Goal: Obtain resource: Download file/media

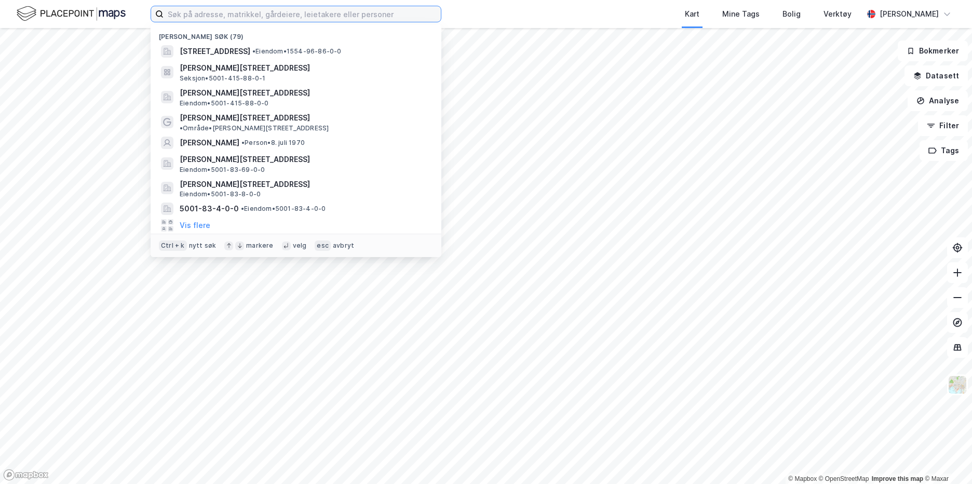
click at [281, 19] on input at bounding box center [302, 14] width 277 height 16
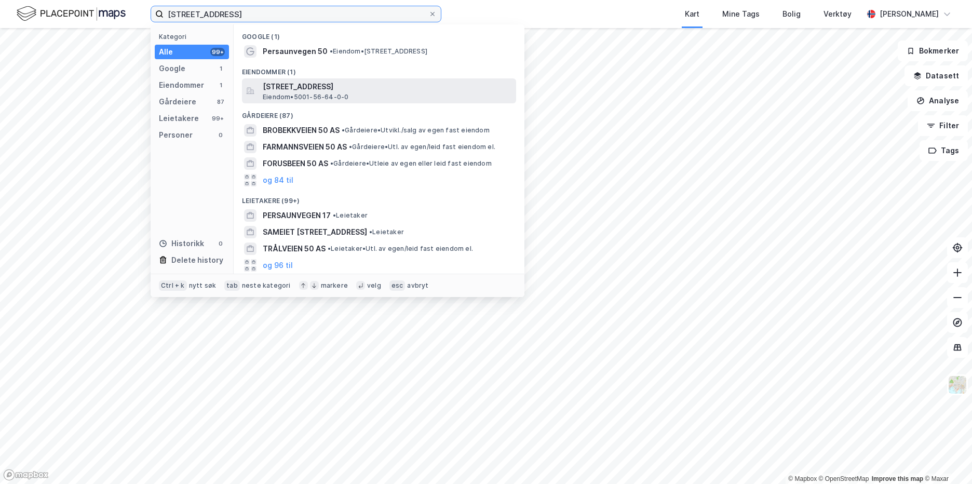
type input "persaunvegen 50"
click at [289, 83] on span "[STREET_ADDRESS]" at bounding box center [387, 86] width 249 height 12
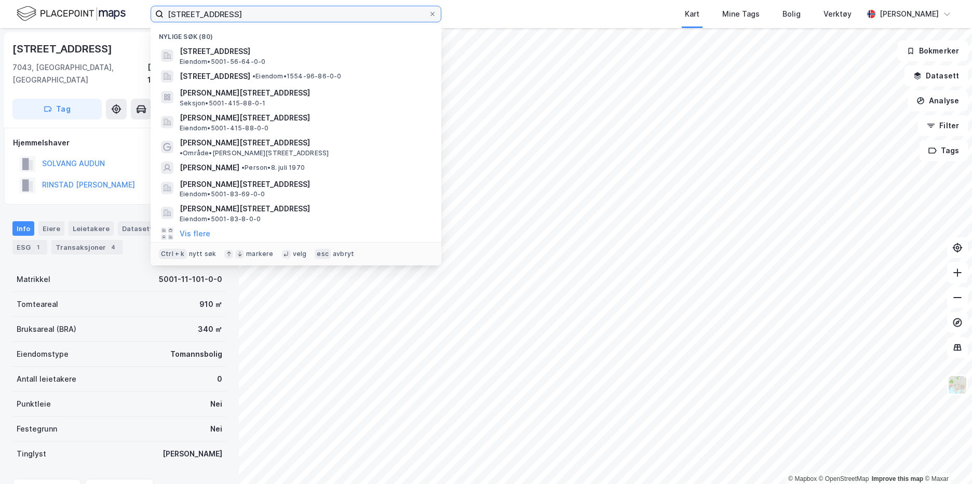
click at [377, 11] on input "persaunvegen 50" at bounding box center [296, 14] width 265 height 16
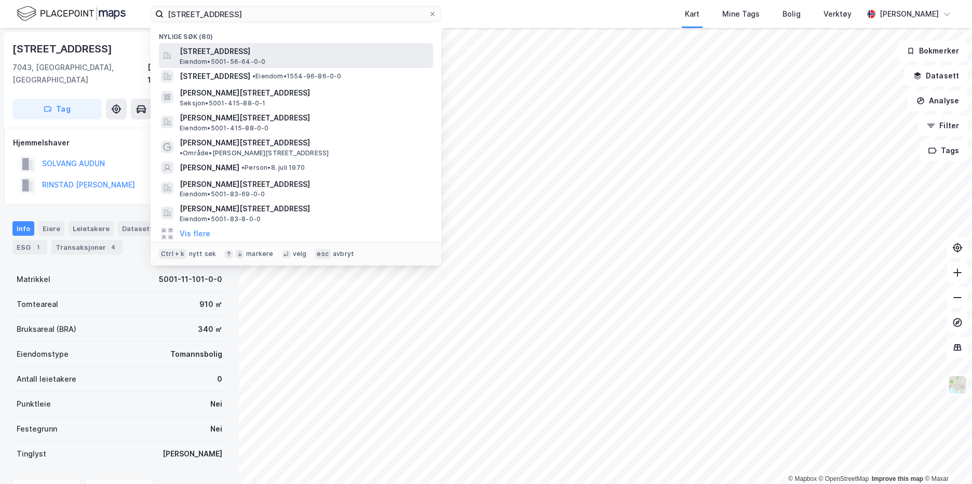
click at [338, 49] on span "[STREET_ADDRESS]" at bounding box center [304, 51] width 249 height 12
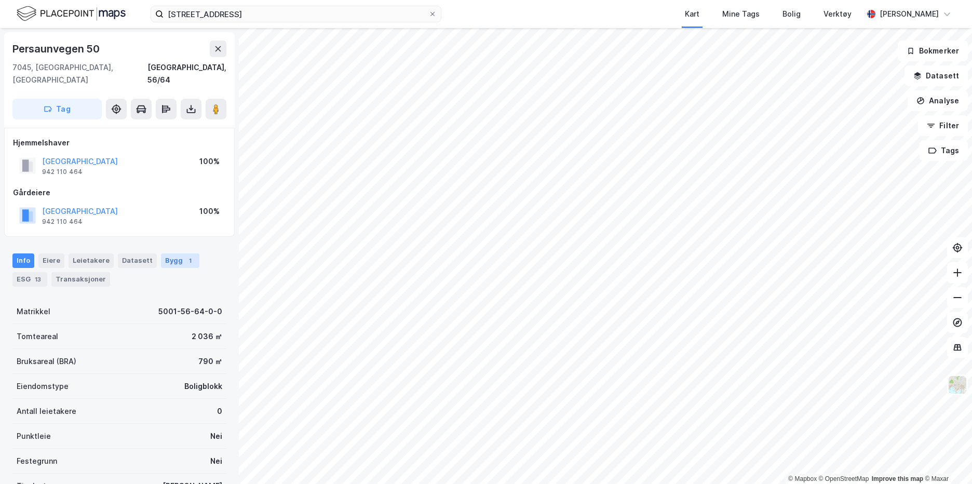
click at [170, 253] on div "Bygg 1" at bounding box center [180, 260] width 38 height 15
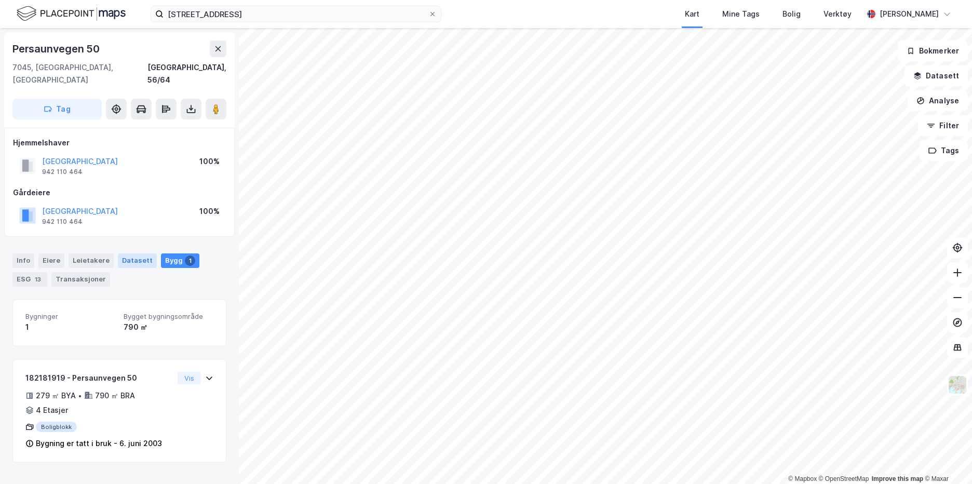
click at [127, 253] on div "Datasett" at bounding box center [137, 260] width 39 height 15
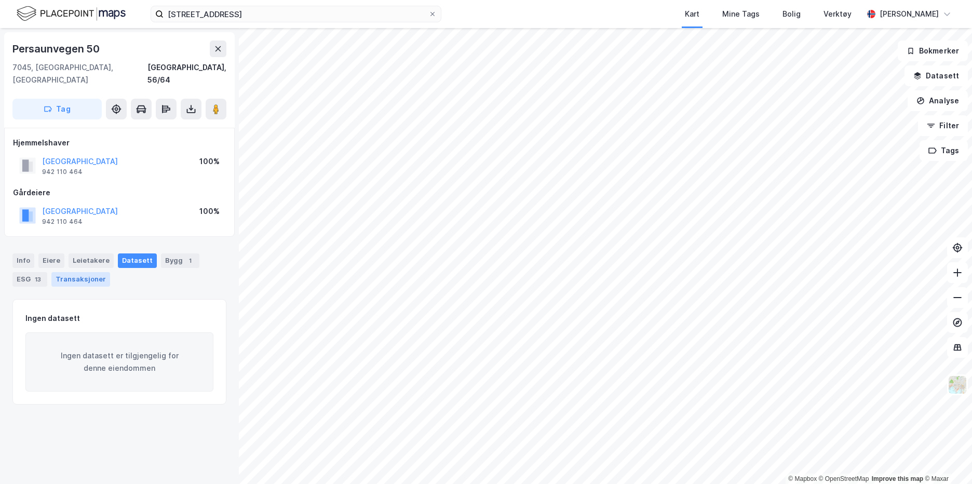
click at [64, 272] on div "Transaksjoner" at bounding box center [80, 279] width 59 height 15
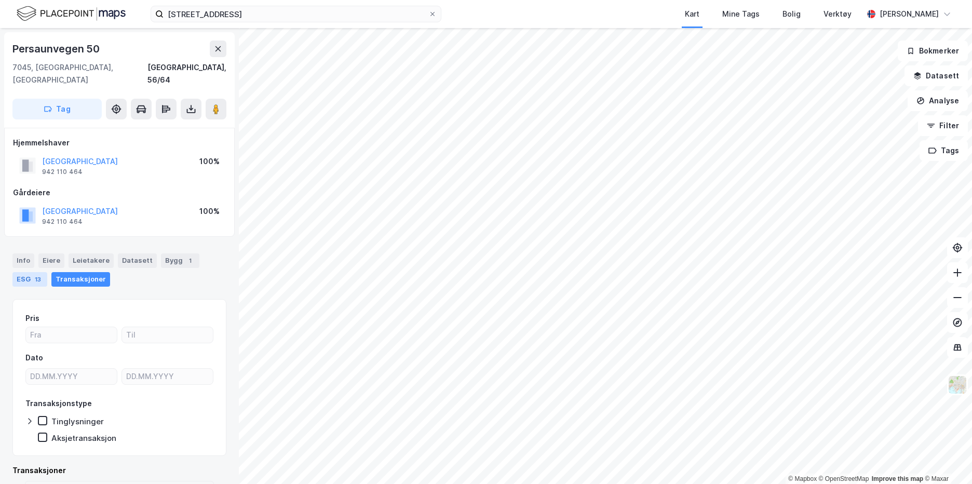
click at [34, 274] on div "13" at bounding box center [38, 279] width 10 height 10
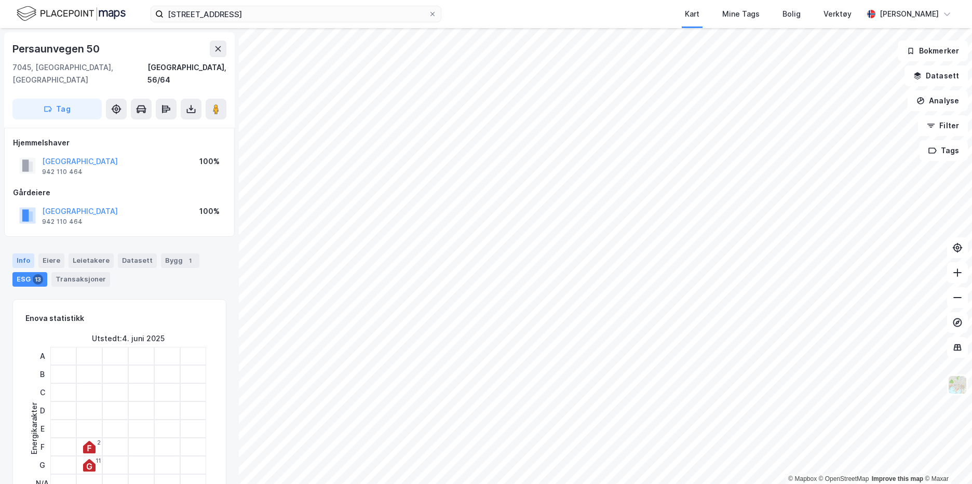
click at [20, 253] on div "Info" at bounding box center [23, 260] width 22 height 15
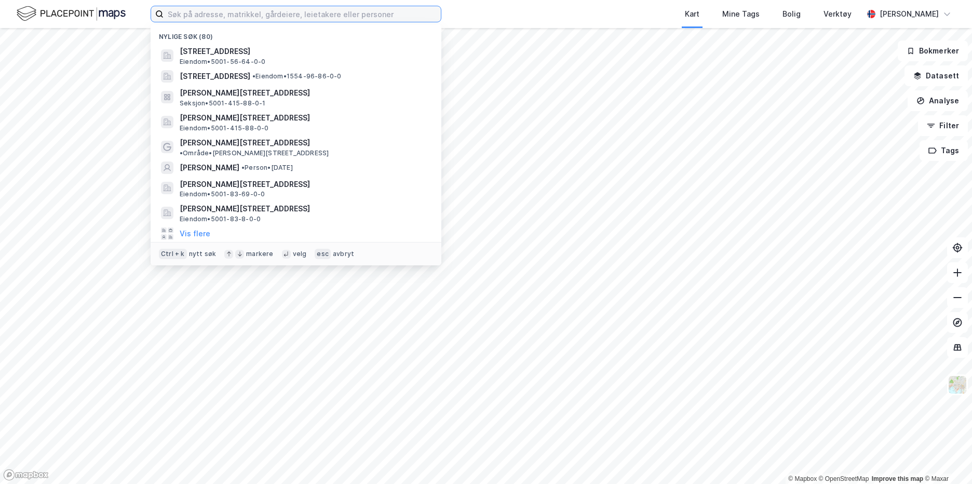
click at [355, 13] on input at bounding box center [302, 14] width 277 height 16
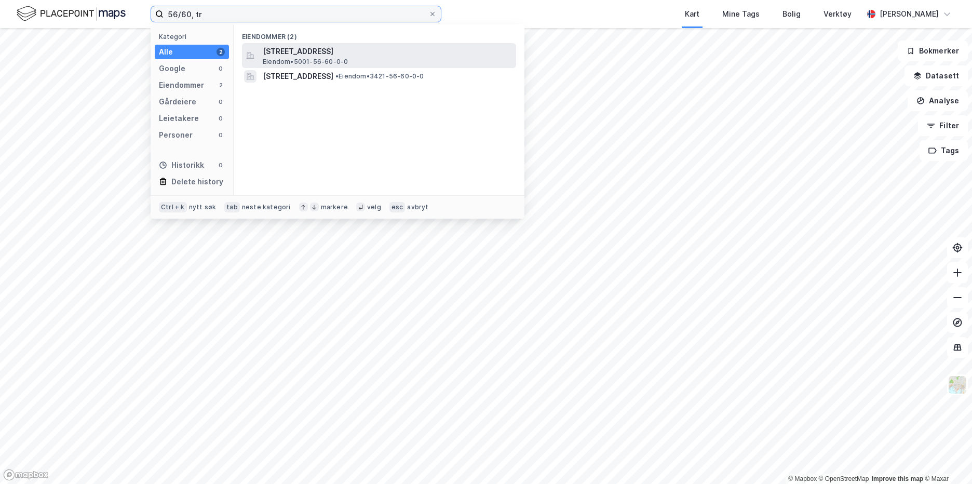
type input "56/60, tr"
click at [327, 52] on span "[STREET_ADDRESS]" at bounding box center [387, 51] width 249 height 12
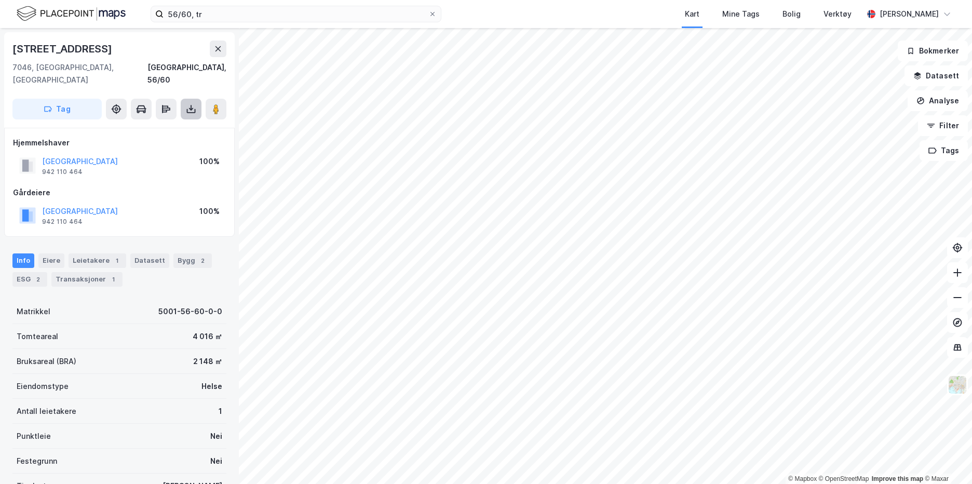
click at [187, 104] on icon at bounding box center [191, 109] width 10 height 10
click at [160, 126] on div "Last ned grunnbok" at bounding box center [140, 130] width 60 height 8
